Goal: Find specific page/section: Find specific page/section

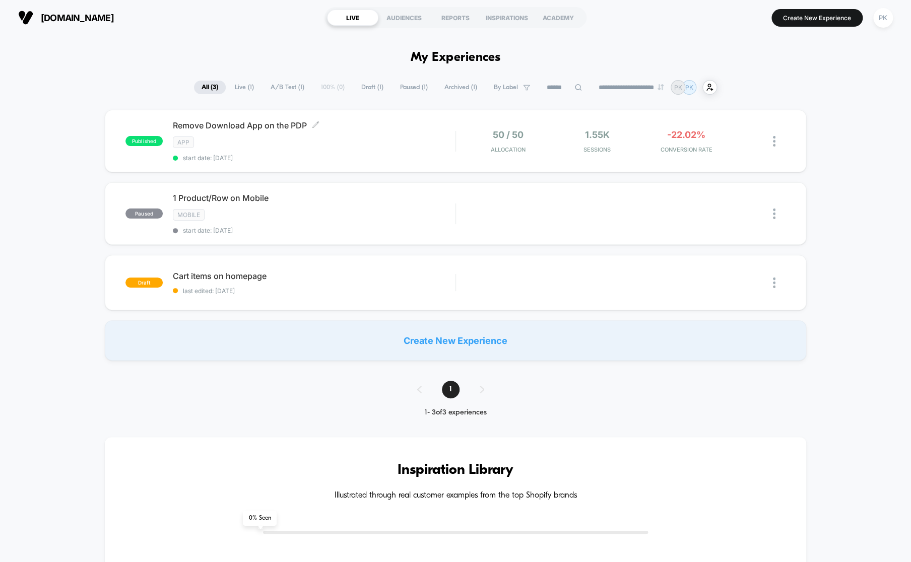
click at [373, 153] on div "Remove Download App on the PDP Click to edit experience details Click to edit e…" at bounding box center [314, 140] width 282 height 41
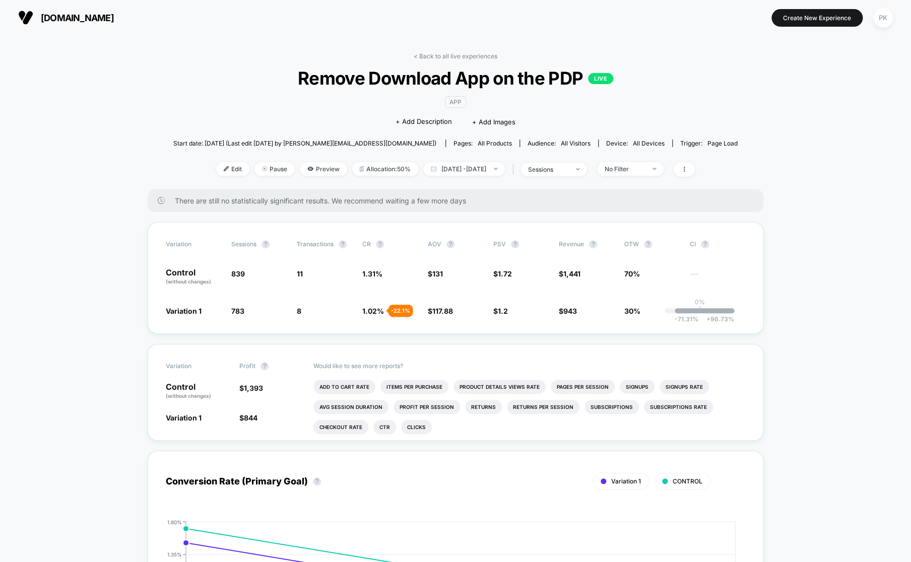
click at [693, 104] on div "< Back to all live experiences Remove Download App on the PDP LIVE App Click to…" at bounding box center [455, 120] width 564 height 137
